Goal: Task Accomplishment & Management: Use online tool/utility

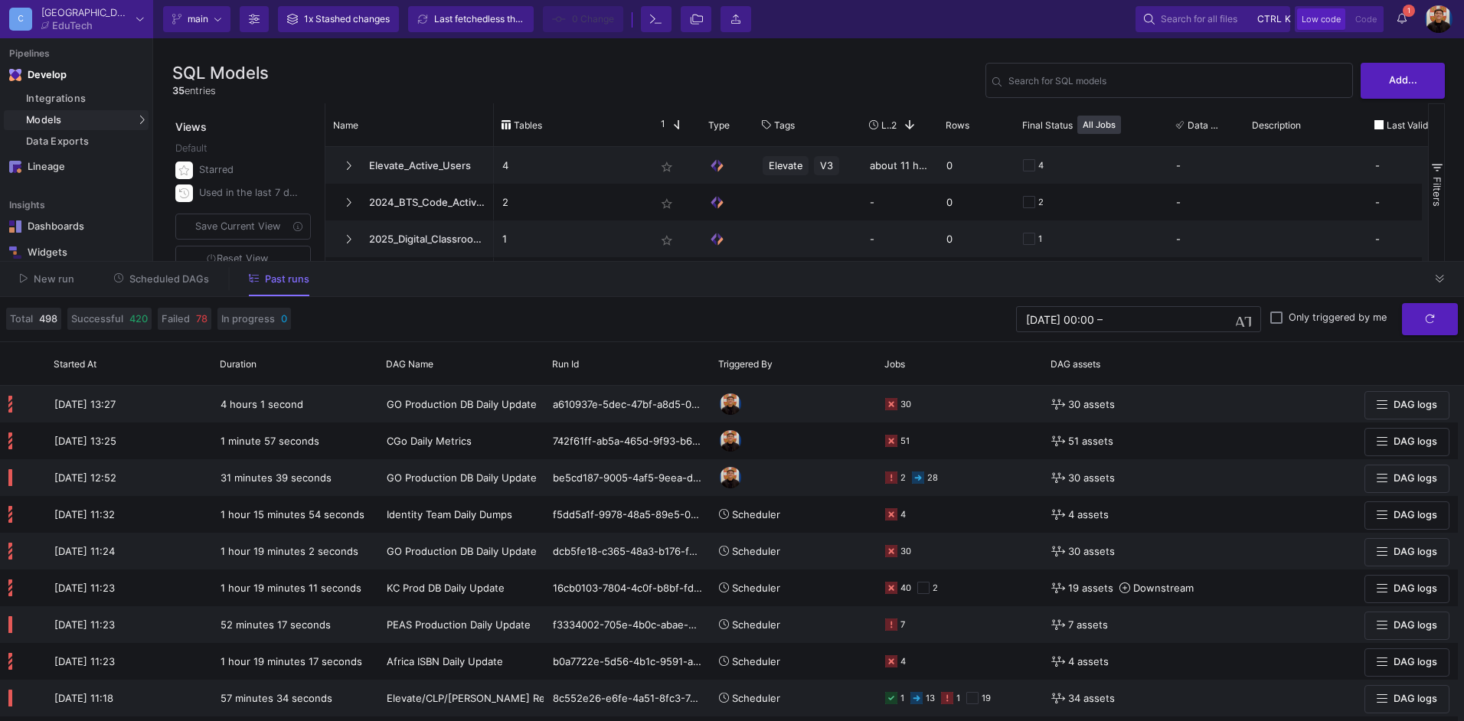
click at [152, 268] on button "Scheduled DAGs" at bounding box center [162, 279] width 132 height 24
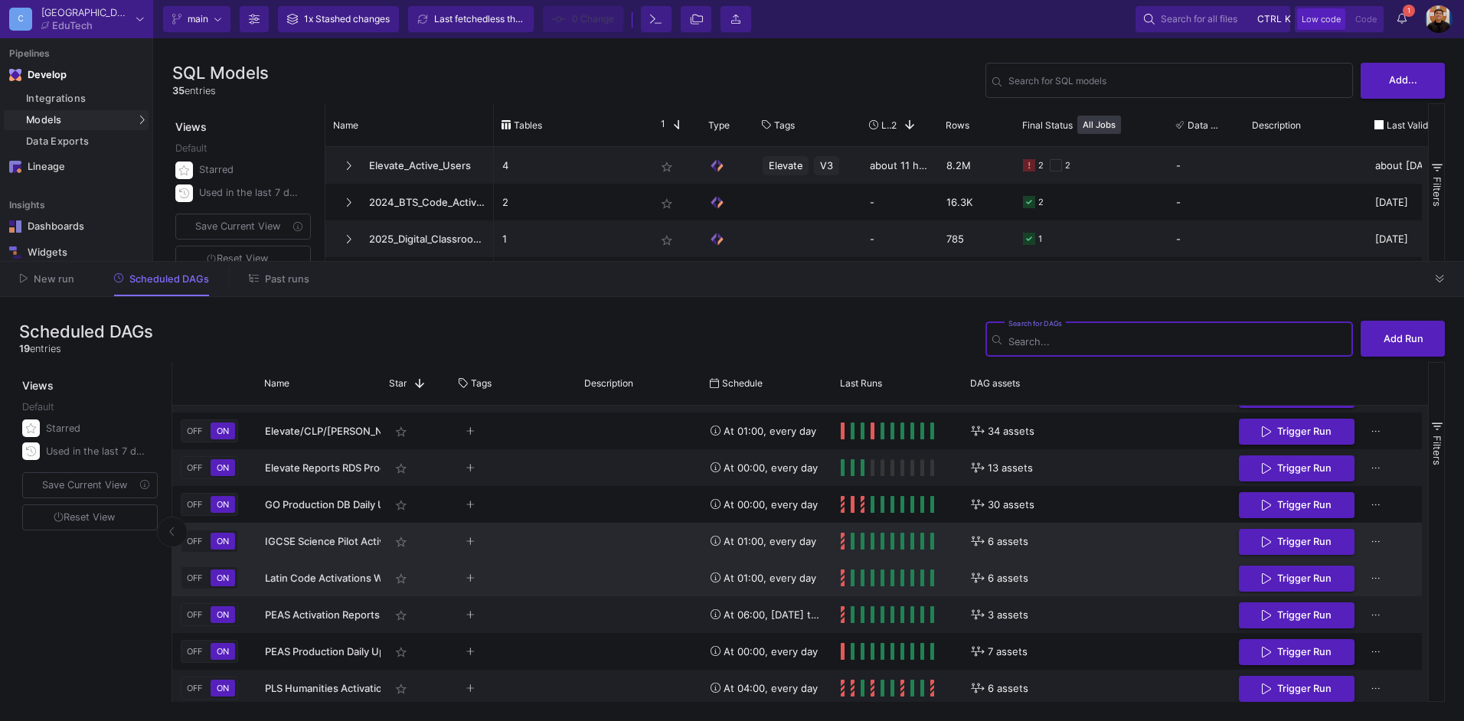
scroll to position [402, 0]
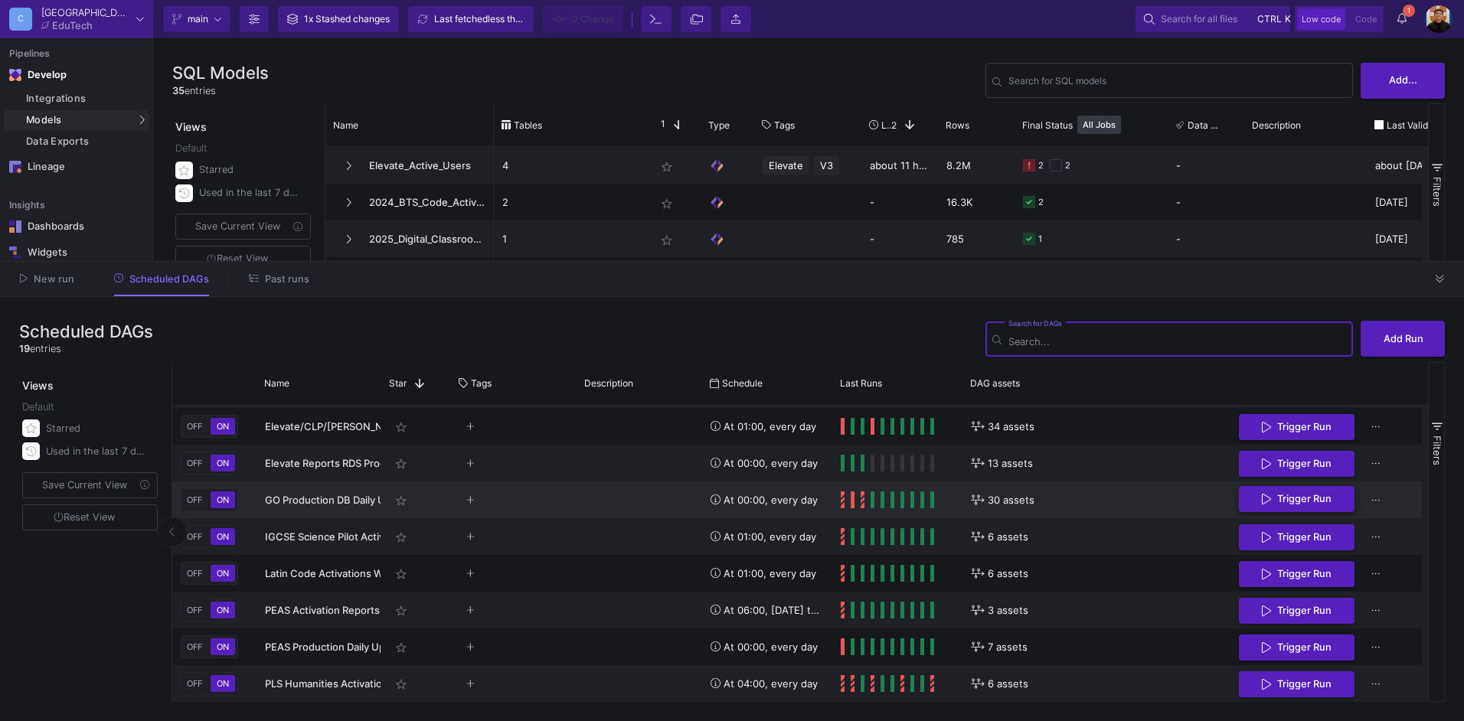
click at [1314, 501] on span "Trigger Run" at bounding box center [1304, 498] width 54 height 11
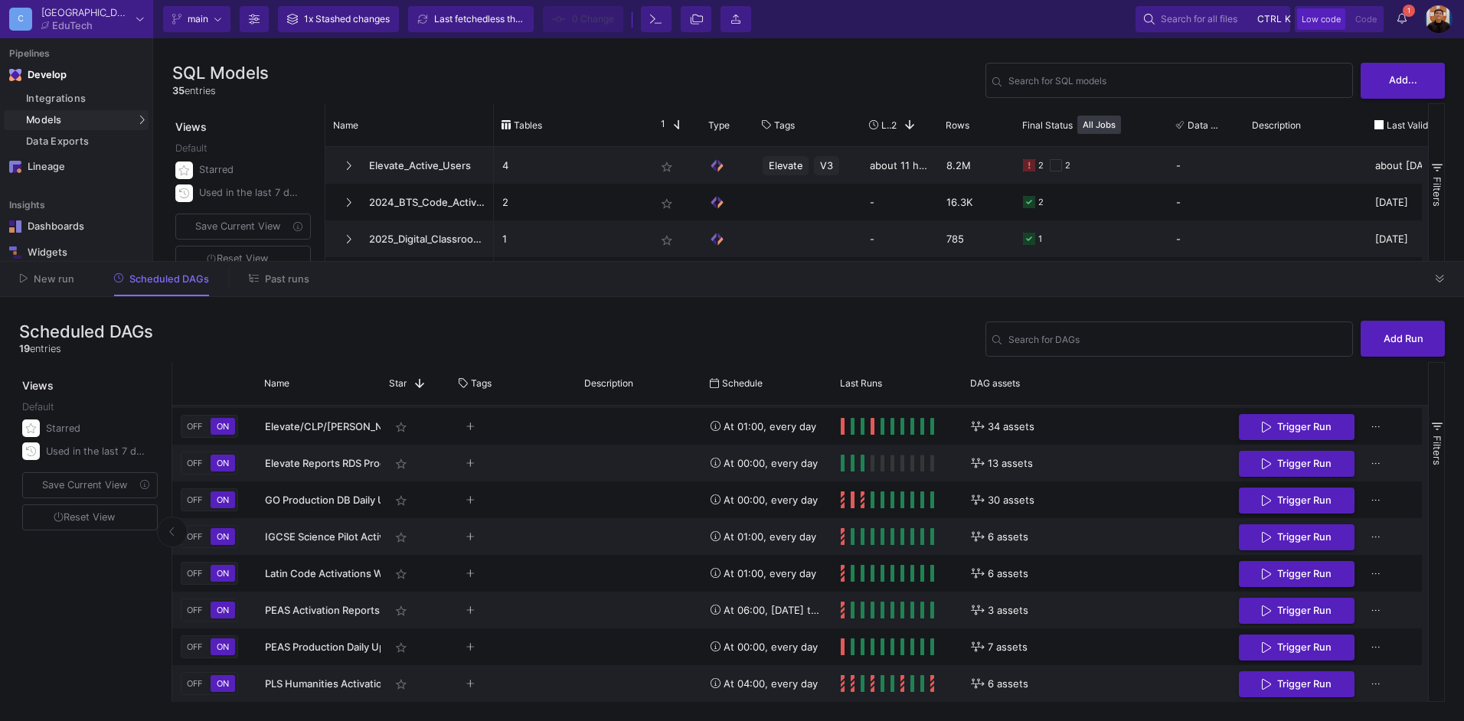
click at [306, 279] on button "Past runs" at bounding box center [279, 279] width 97 height 24
